Goal: Communication & Community: Answer question/provide support

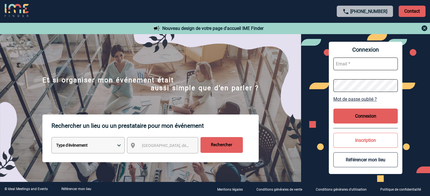
type input "broland@ime-groupe.com"
drag, startPoint x: 373, startPoint y: 109, endPoint x: 372, endPoint y: 115, distance: 5.8
click at [373, 109] on button "Connexion" at bounding box center [365, 116] width 64 height 15
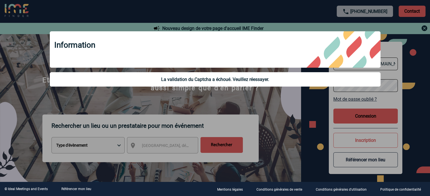
click at [371, 117] on div at bounding box center [215, 98] width 430 height 196
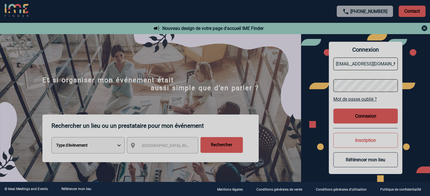
click at [367, 116] on button "Connexion" at bounding box center [365, 116] width 64 height 15
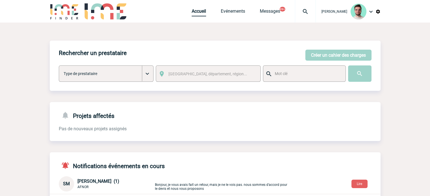
drag, startPoint x: 196, startPoint y: 11, endPoint x: 241, endPoint y: 1, distance: 46.4
click at [196, 11] on link "Accueil" at bounding box center [199, 12] width 14 height 8
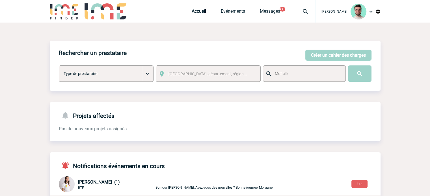
click at [188, 12] on div "Benjamin ROLAND Accueil Evénements" at bounding box center [215, 12] width 331 height 24
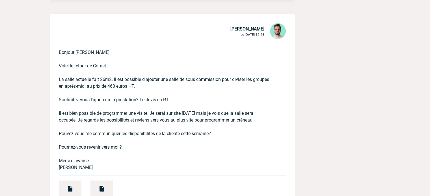
scroll to position [311, 0]
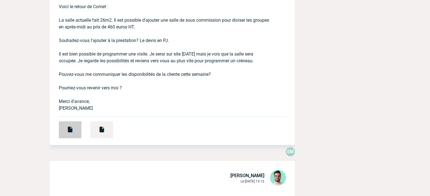
click at [63, 130] on div at bounding box center [70, 130] width 23 height 17
click at [96, 133] on div at bounding box center [101, 130] width 23 height 17
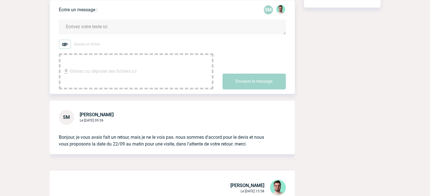
scroll to position [85, 0]
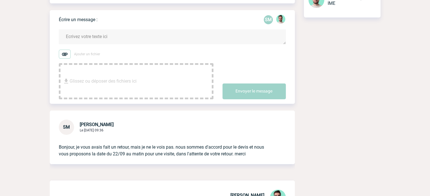
click at [102, 36] on textarea at bounding box center [172, 36] width 227 height 15
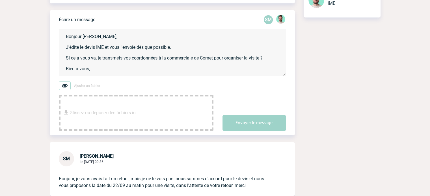
scroll to position [1, 0]
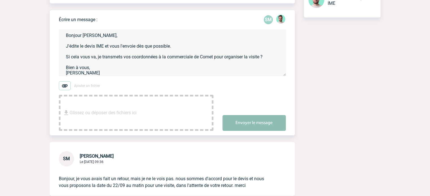
type textarea "Bonjour [PERSON_NAME], J'édite le devis IME et vous l'envoie dès que possible. …"
click at [262, 118] on button "Envoyer le message" at bounding box center [253, 123] width 63 height 16
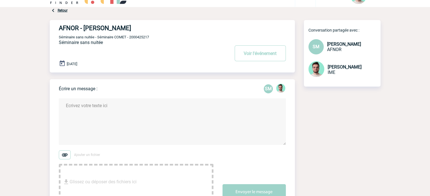
scroll to position [0, 0]
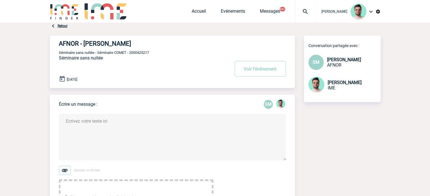
click at [144, 51] on p "Séminaire sans nuitée - Séminaire COMET - 2000425217" at bounding box center [144, 52] width 170 height 5
click at [144, 52] on span "Séminaire sans nuitée - Séminaire COMET - 2000425217" at bounding box center [104, 53] width 90 height 4
copy span "2000425217"
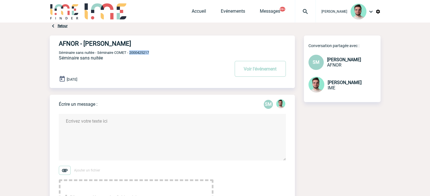
copy span "2000425217"
click at [193, 11] on link "Accueil" at bounding box center [199, 12] width 14 height 8
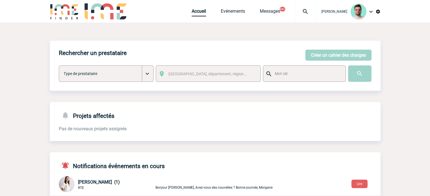
click at [308, 12] on img at bounding box center [305, 11] width 20 height 7
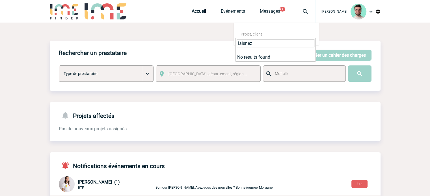
type input "laisnez"
drag, startPoint x: 257, startPoint y: 42, endPoint x: 226, endPoint y: 43, distance: 31.4
click at [199, 10] on link "Accueil" at bounding box center [199, 12] width 14 height 8
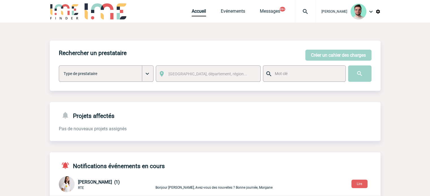
click at [299, 8] on div at bounding box center [305, 11] width 21 height 23
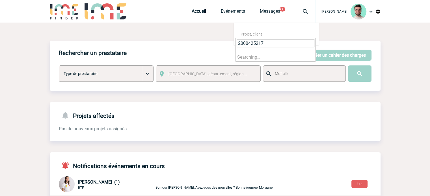
type input "2000425217"
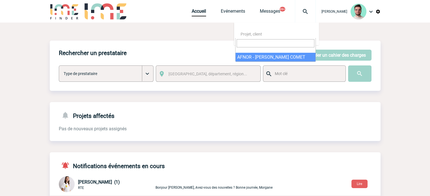
select select "24718"
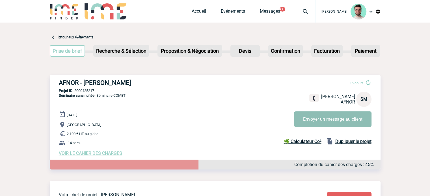
click at [319, 127] on button "Envoyer un message au client" at bounding box center [332, 120] width 77 height 16
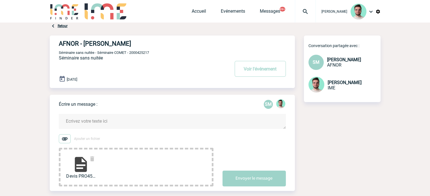
click at [133, 121] on textarea at bounding box center [172, 121] width 227 height 15
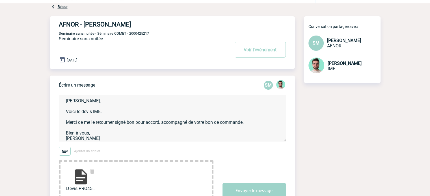
scroll to position [28, 0]
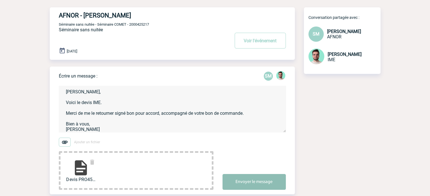
type textarea "[PERSON_NAME], Voici le devis IME. Merci de me le retourner signé bon pour acco…"
click at [284, 182] on button "Envoyer le message" at bounding box center [253, 182] width 63 height 16
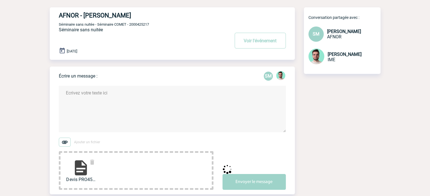
scroll to position [0, 0]
click at [138, 23] on span "Séminaire sans nuitée - Séminaire COMET - 2000425217" at bounding box center [104, 24] width 90 height 4
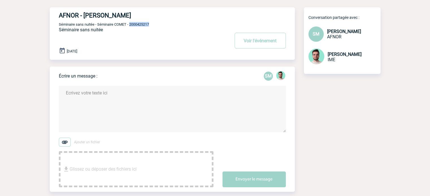
click at [138, 23] on span "Séminaire sans nuitée - Séminaire COMET - 2000425217" at bounding box center [104, 24] width 90 height 4
copy span "2000425217"
click at [244, 37] on button "Voir l'événement" at bounding box center [260, 41] width 51 height 16
